Goal: Navigation & Orientation: Find specific page/section

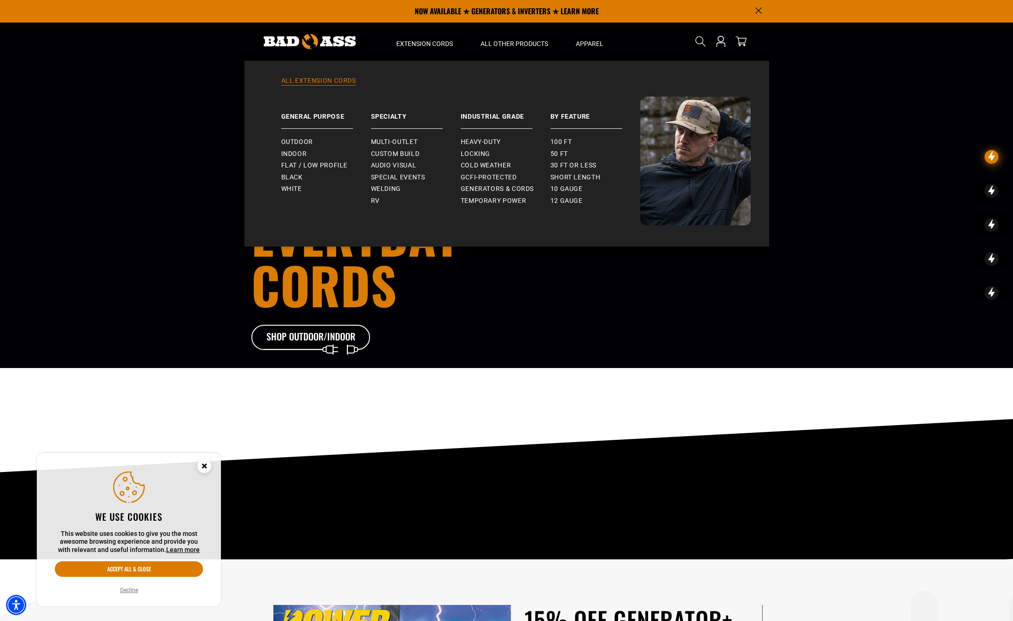
click at [308, 84] on link "All Extension Cords" at bounding box center [507, 86] width 488 height 20
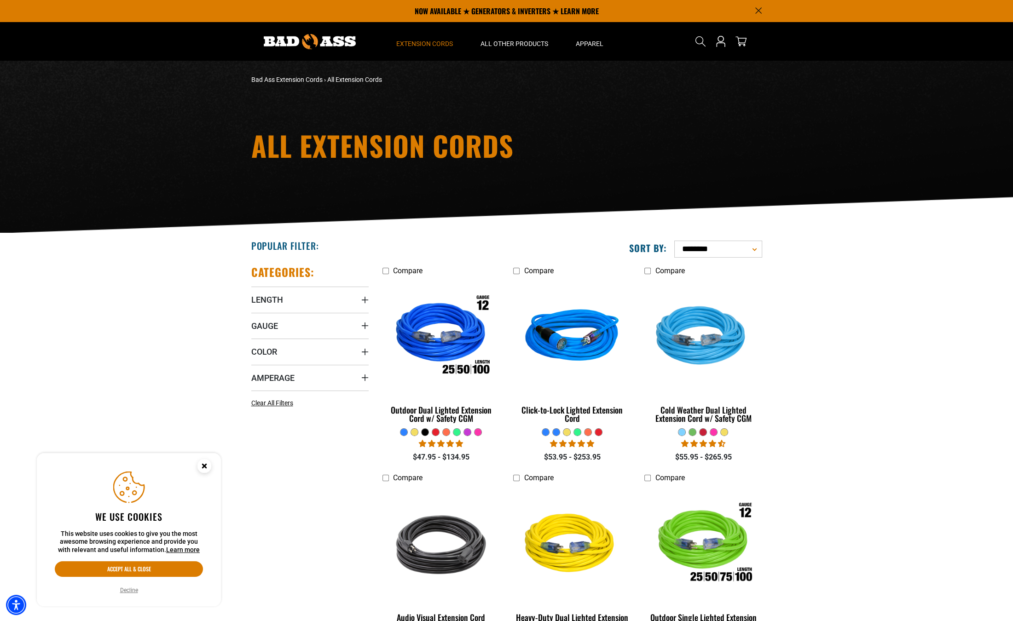
click at [290, 148] on h1 "All Extension Cords" at bounding box center [419, 146] width 336 height 28
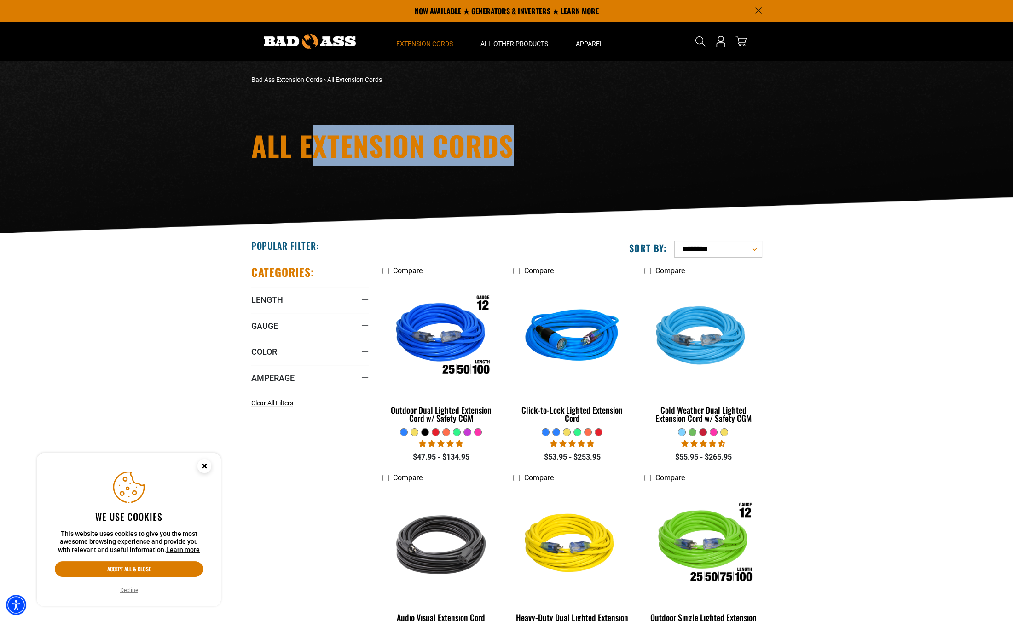
drag, startPoint x: 354, startPoint y: 150, endPoint x: 521, endPoint y: 153, distance: 167.5
click at [520, 154] on h1 "All Extension Cords" at bounding box center [419, 146] width 336 height 28
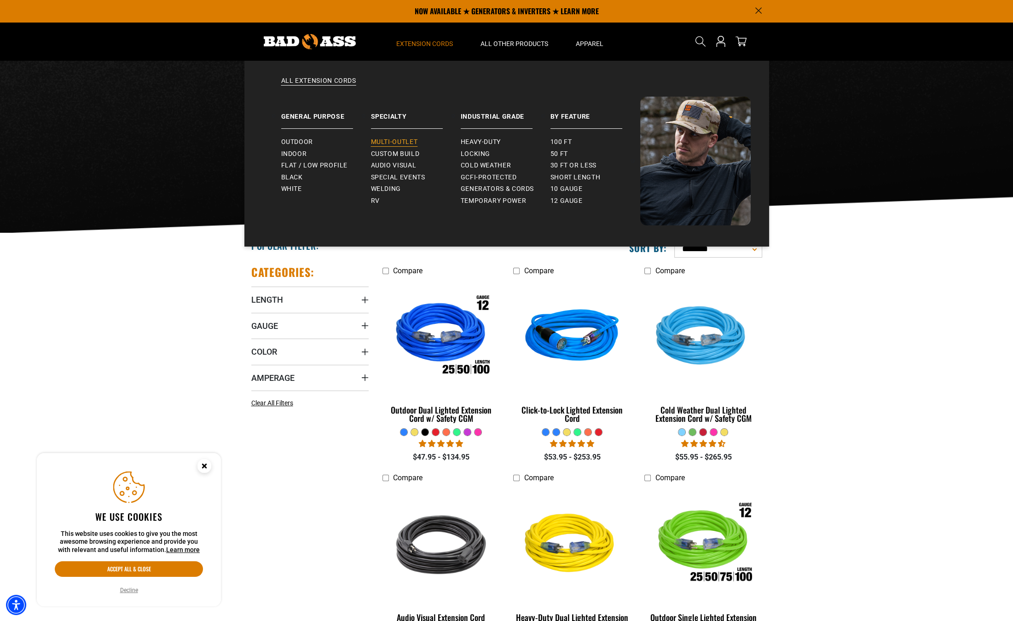
click at [388, 142] on span "Multi-Outlet" at bounding box center [394, 142] width 47 height 8
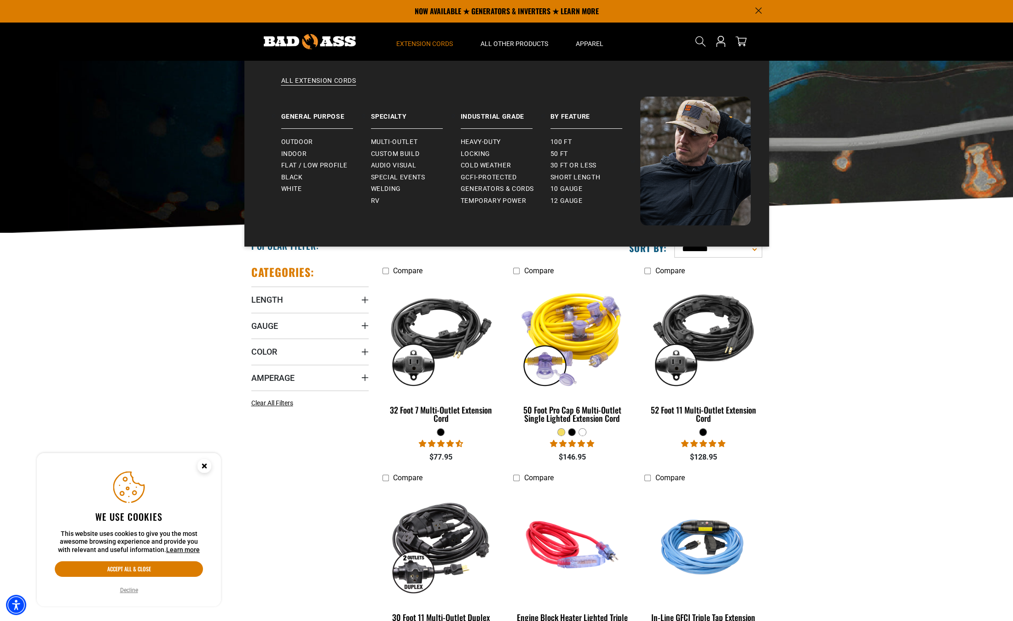
click at [437, 44] on span "Extension Cords" at bounding box center [424, 44] width 57 height 8
